Goal: Information Seeking & Learning: Find contact information

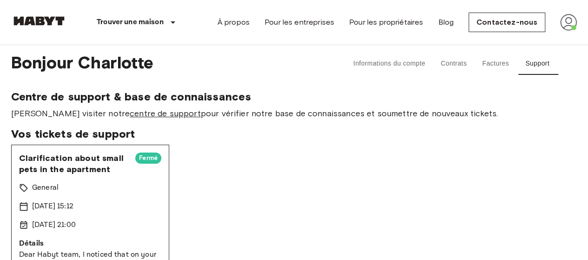
click at [130, 116] on link "centre de support" at bounding box center [165, 113] width 71 height 10
click at [498, 26] on link "Contactez-nous" at bounding box center [507, 23] width 77 height 20
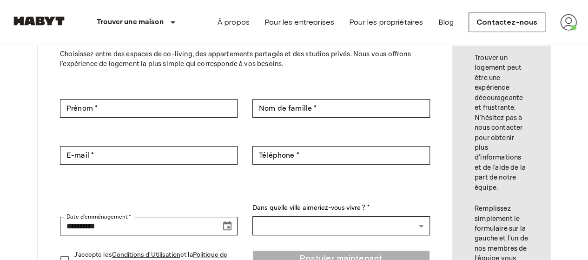
scroll to position [93, 0]
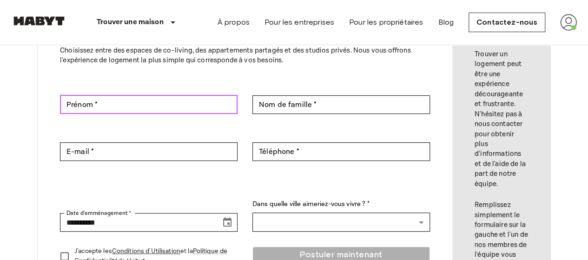
click at [208, 107] on input "Prénom *" at bounding box center [149, 104] width 178 height 19
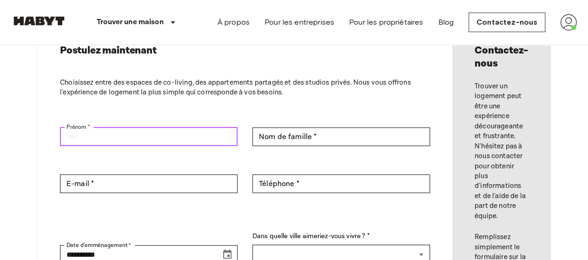
scroll to position [47, 0]
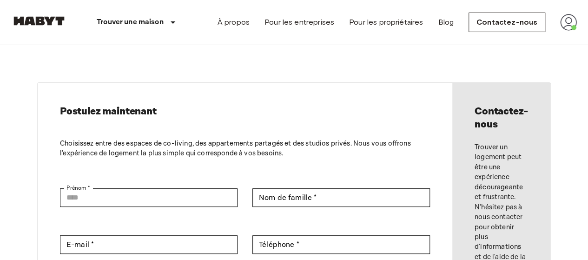
click at [563, 20] on img at bounding box center [568, 22] width 17 height 17
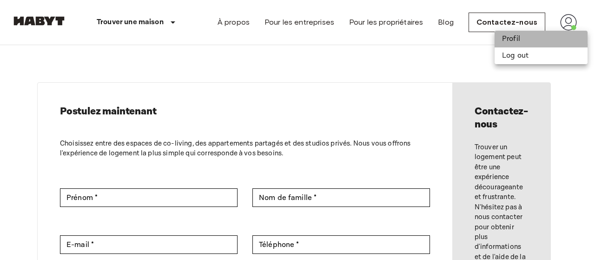
click at [541, 46] on li "Profil" at bounding box center [541, 39] width 93 height 17
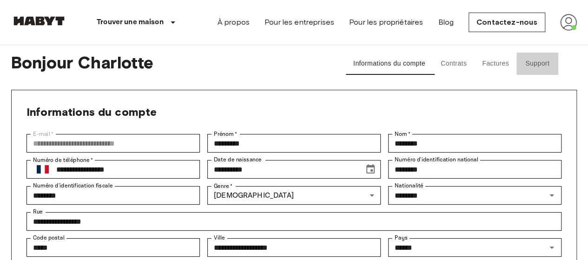
click at [531, 61] on button "Support" at bounding box center [538, 64] width 42 height 22
click at [564, 20] on img at bounding box center [568, 22] width 17 height 17
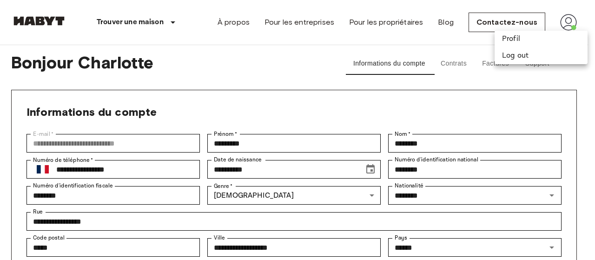
click at [530, 83] on div at bounding box center [297, 130] width 595 height 260
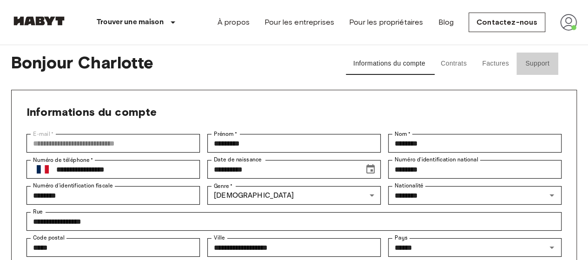
click at [544, 61] on button "Support" at bounding box center [538, 64] width 42 height 22
